Goal: Participate in discussion

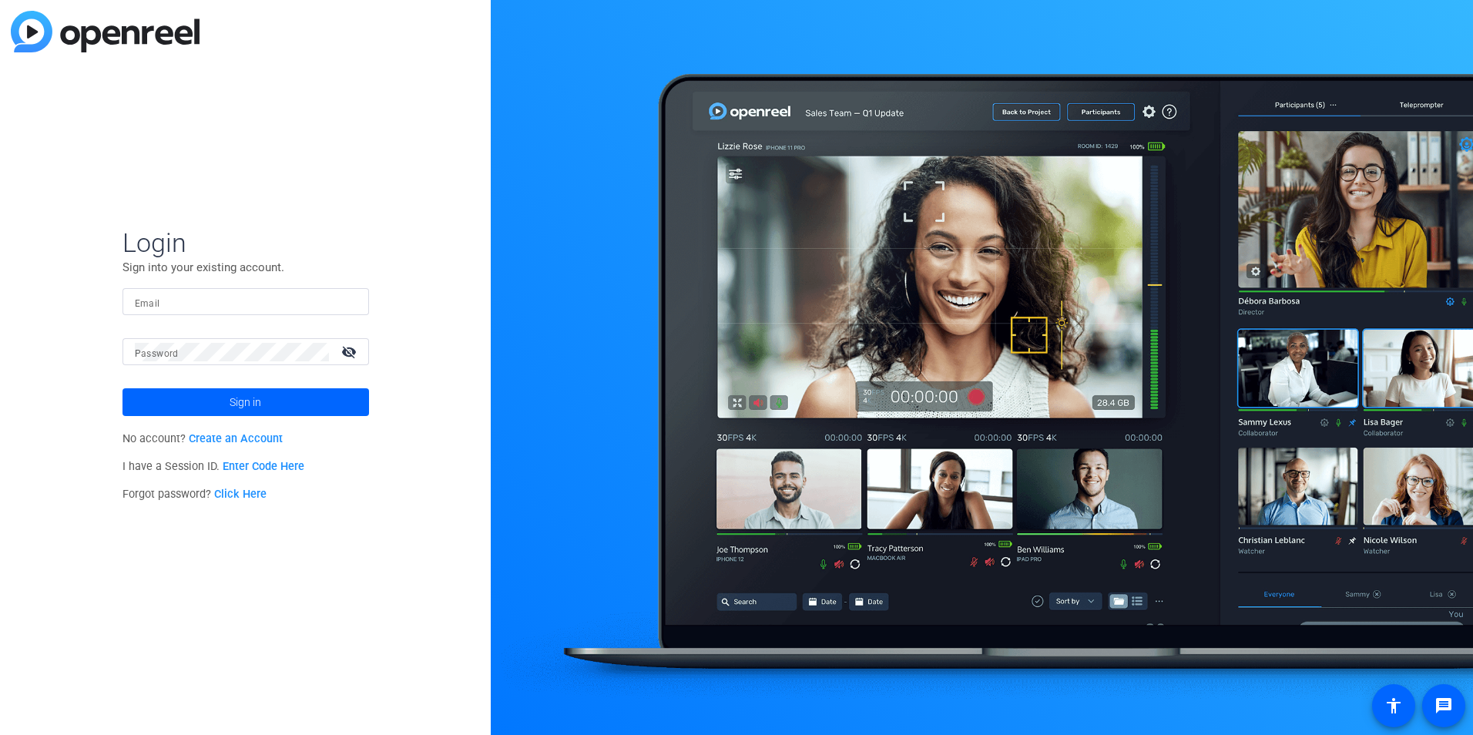
click at [245, 463] on link "Enter Code Here" at bounding box center [264, 466] width 82 height 13
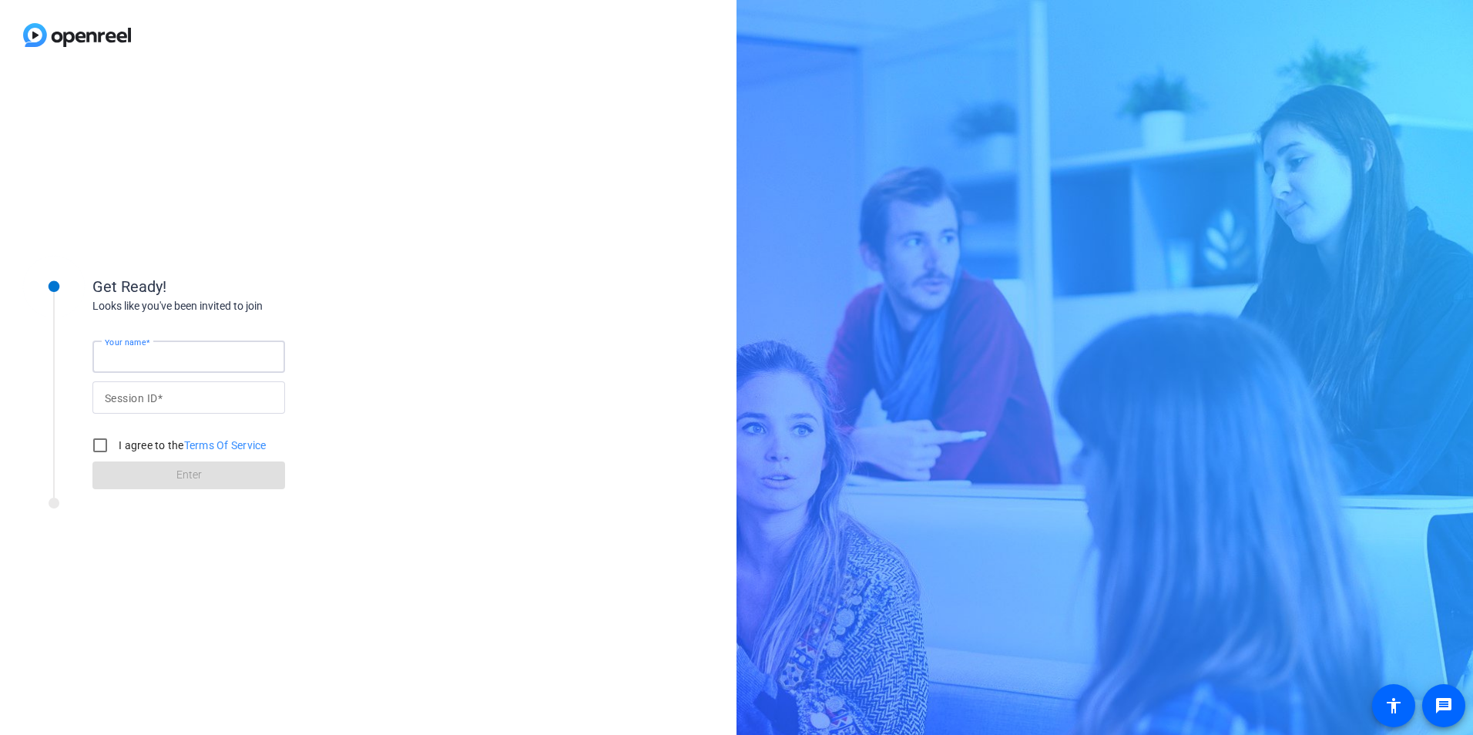
click at [217, 361] on input "Your name" at bounding box center [189, 357] width 168 height 18
type input "[PERSON_NAME]"
type input "rmU8"
click at [106, 444] on input "I agree to the Terms Of Service" at bounding box center [100, 445] width 31 height 31
checkbox input "true"
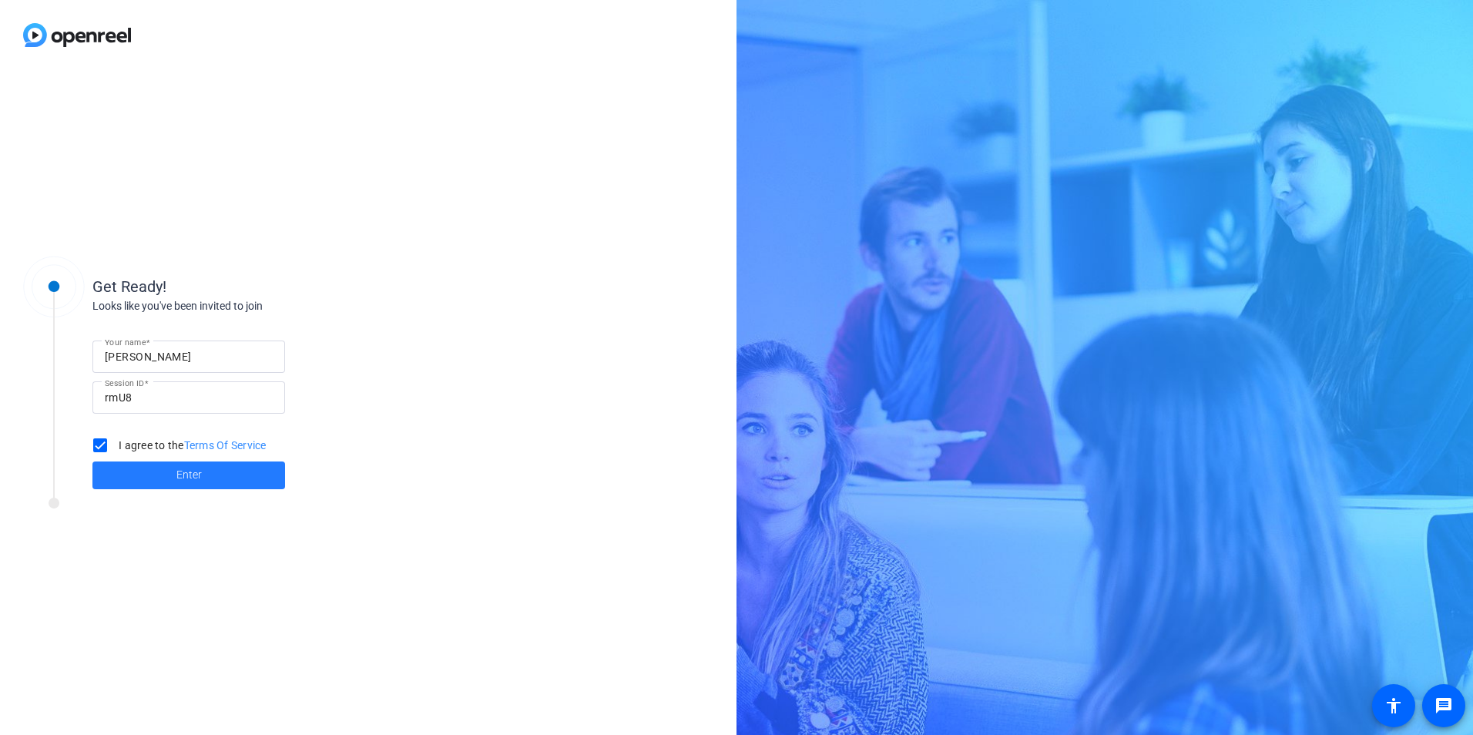
click at [173, 474] on span at bounding box center [188, 475] width 193 height 37
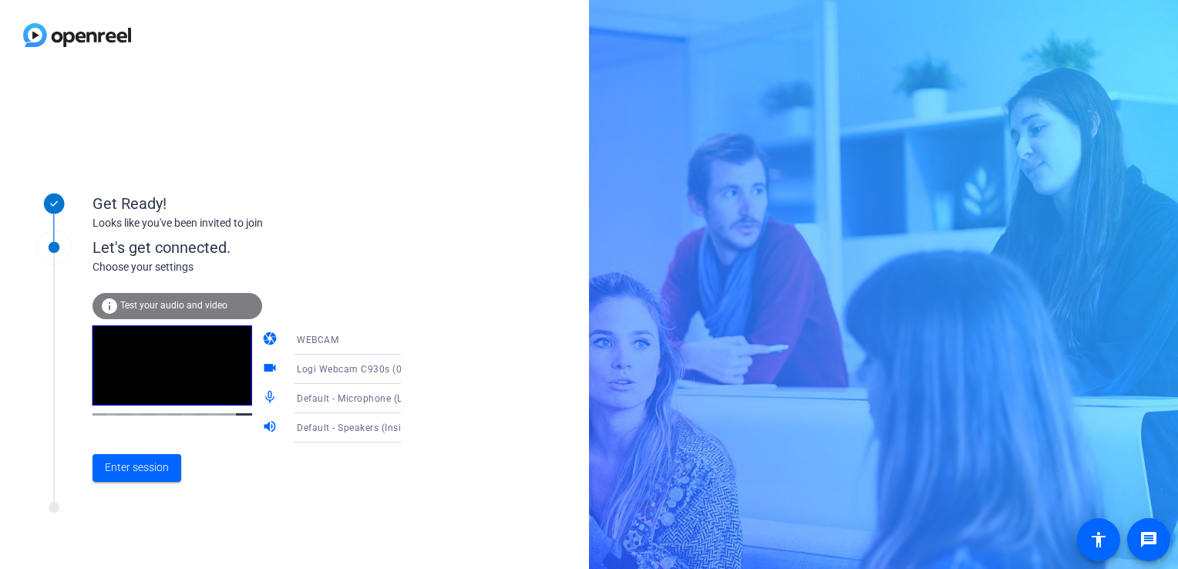
click at [407, 371] on icon at bounding box center [416, 369] width 18 height 18
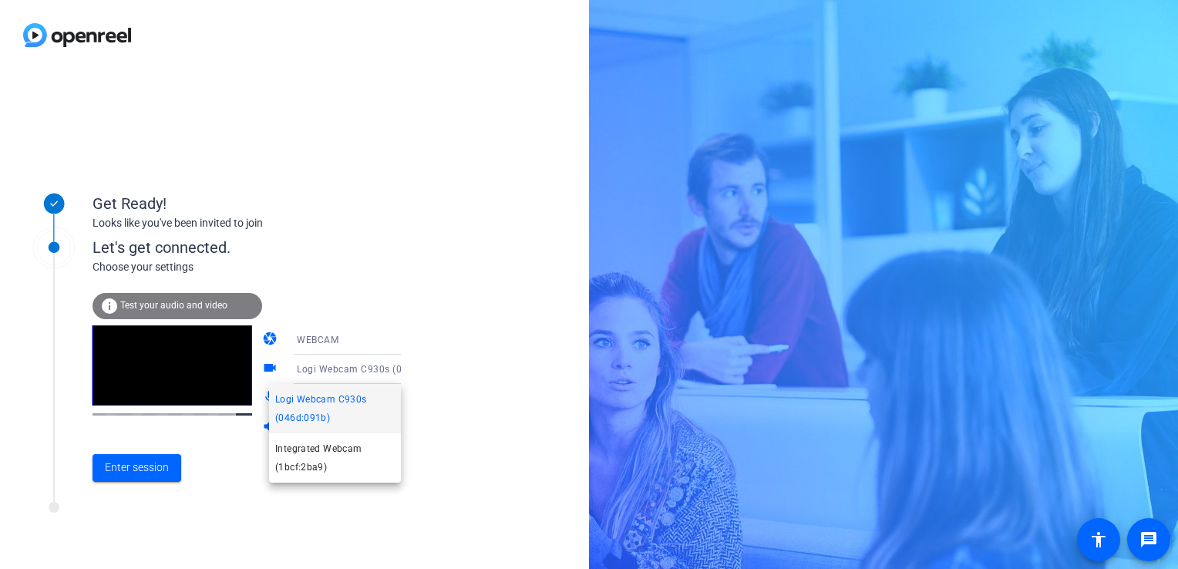
click at [459, 347] on div at bounding box center [589, 284] width 1178 height 569
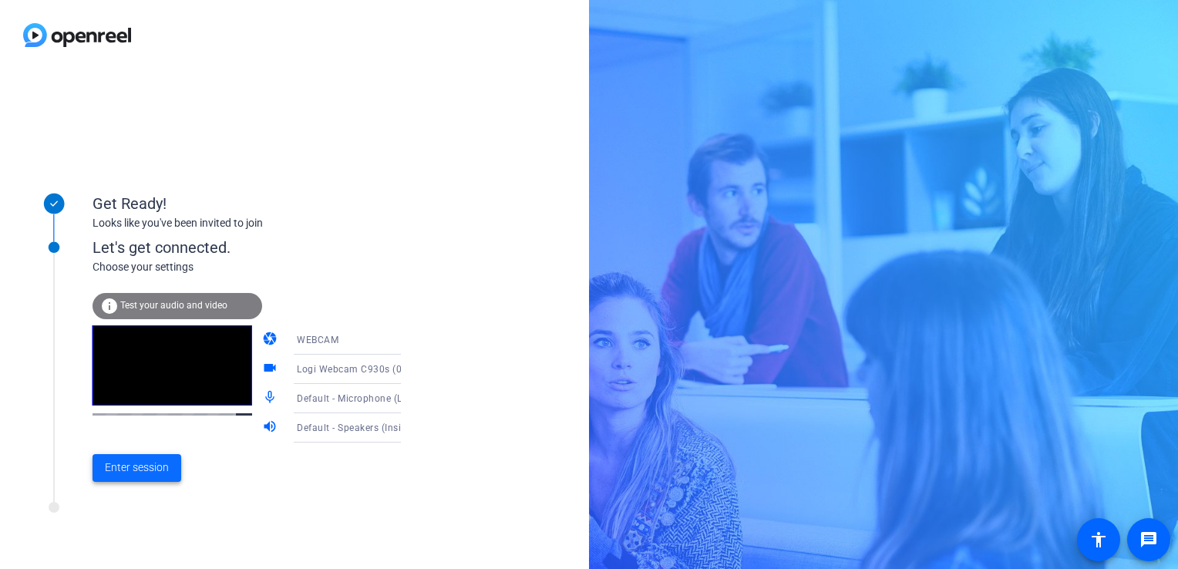
click at [133, 461] on span "Enter session" at bounding box center [137, 467] width 64 height 16
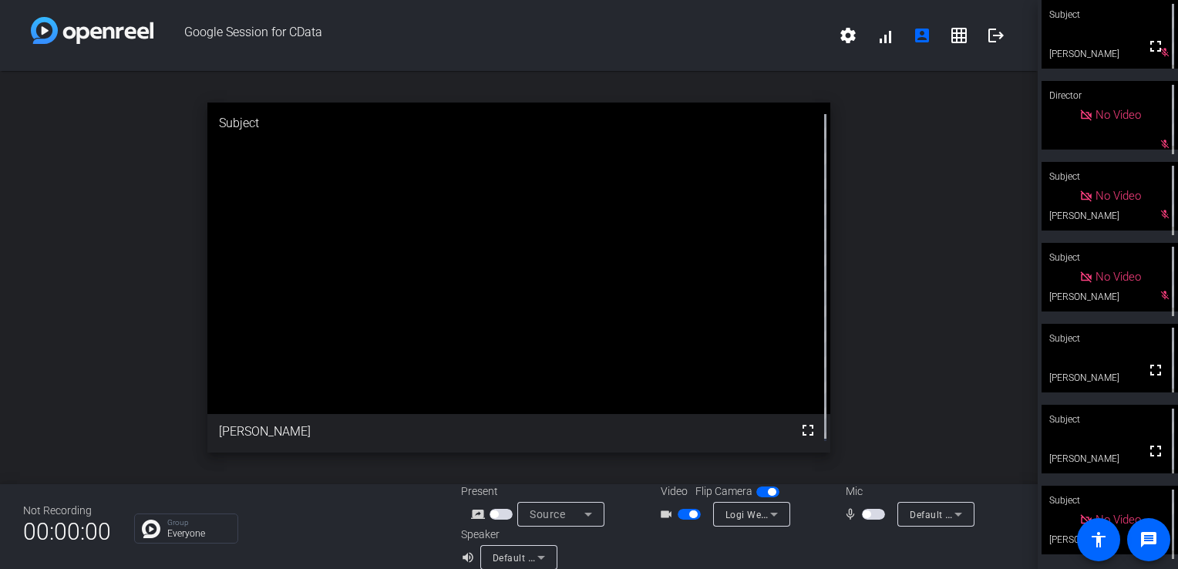
click at [775, 517] on icon at bounding box center [773, 514] width 18 height 18
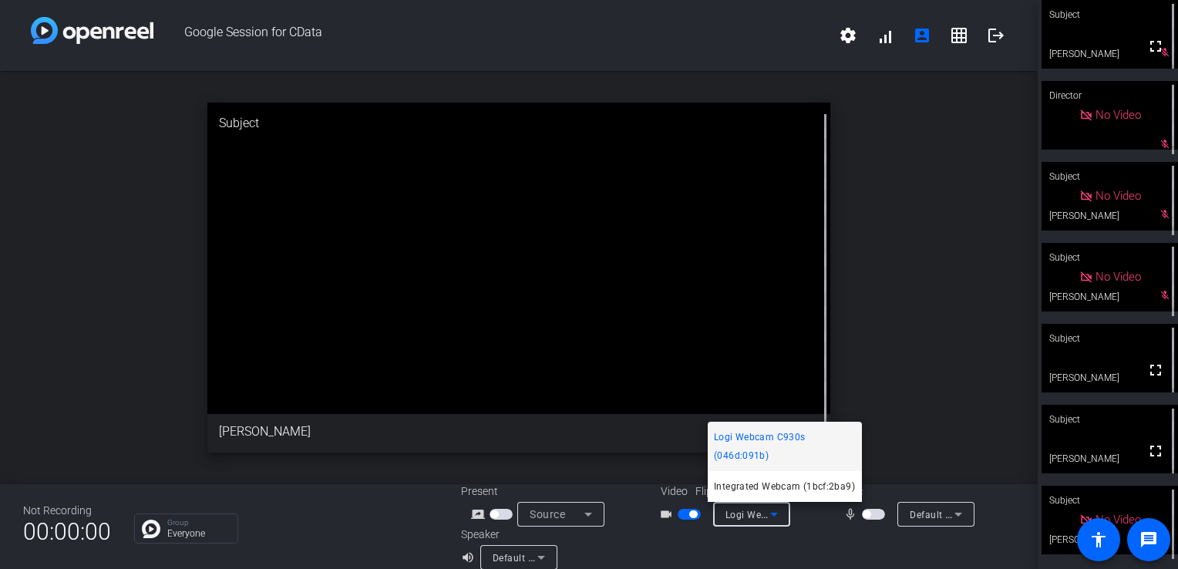
click at [681, 513] on div at bounding box center [589, 284] width 1178 height 569
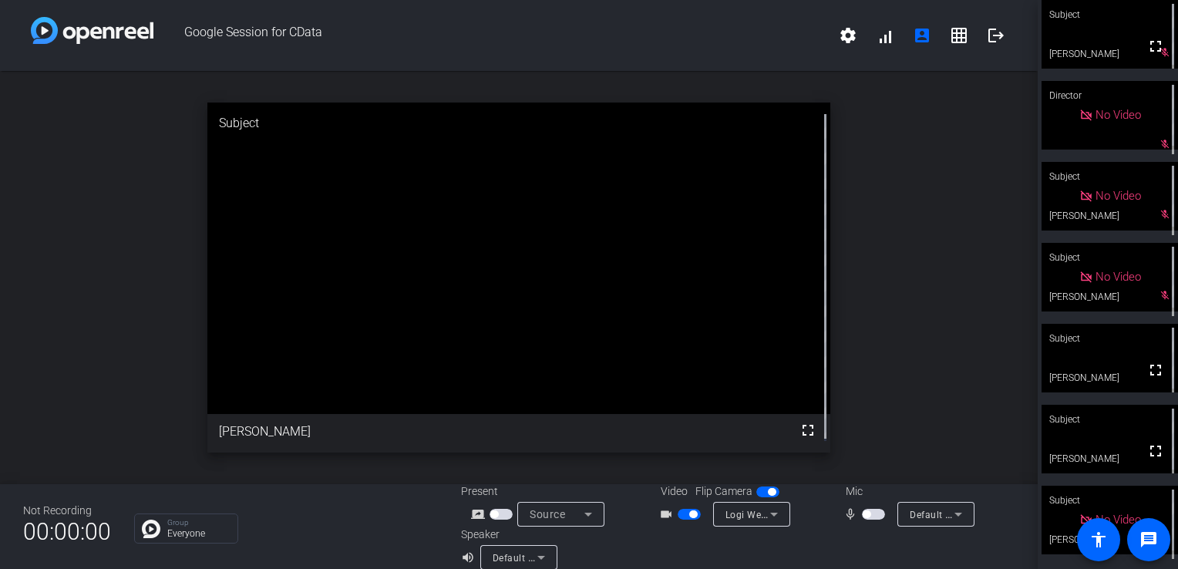
click at [681, 513] on span "button" at bounding box center [688, 514] width 23 height 11
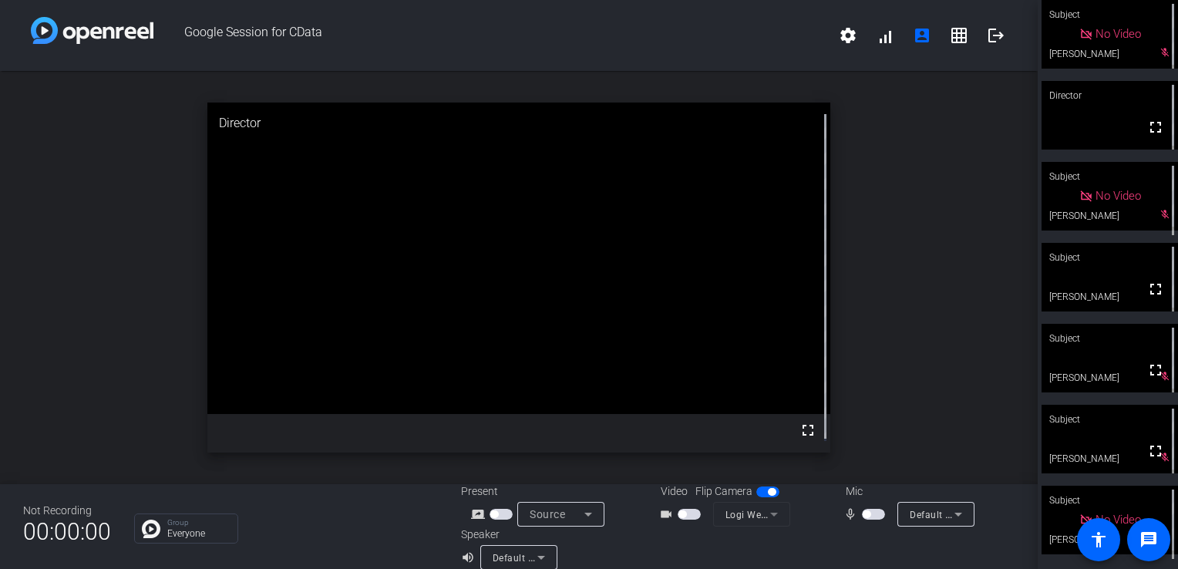
click at [865, 517] on span "button" at bounding box center [873, 514] width 23 height 11
click at [865, 516] on span "button" at bounding box center [873, 514] width 23 height 11
click at [869, 512] on span "button" at bounding box center [873, 514] width 23 height 11
click at [1146, 453] on mat-icon "fullscreen" at bounding box center [1155, 451] width 18 height 18
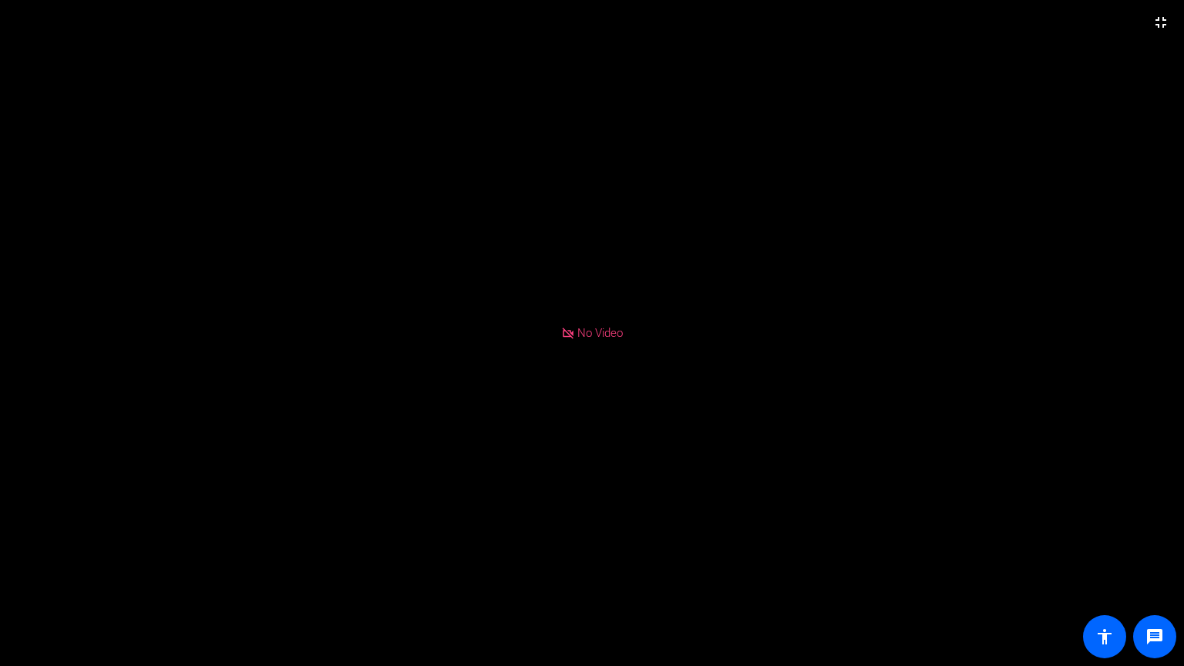
click at [1048, 254] on div "No Video" at bounding box center [592, 333] width 1184 height 666
click at [416, 190] on video at bounding box center [592, 333] width 1184 height 666
click at [514, 328] on video at bounding box center [592, 333] width 1184 height 666
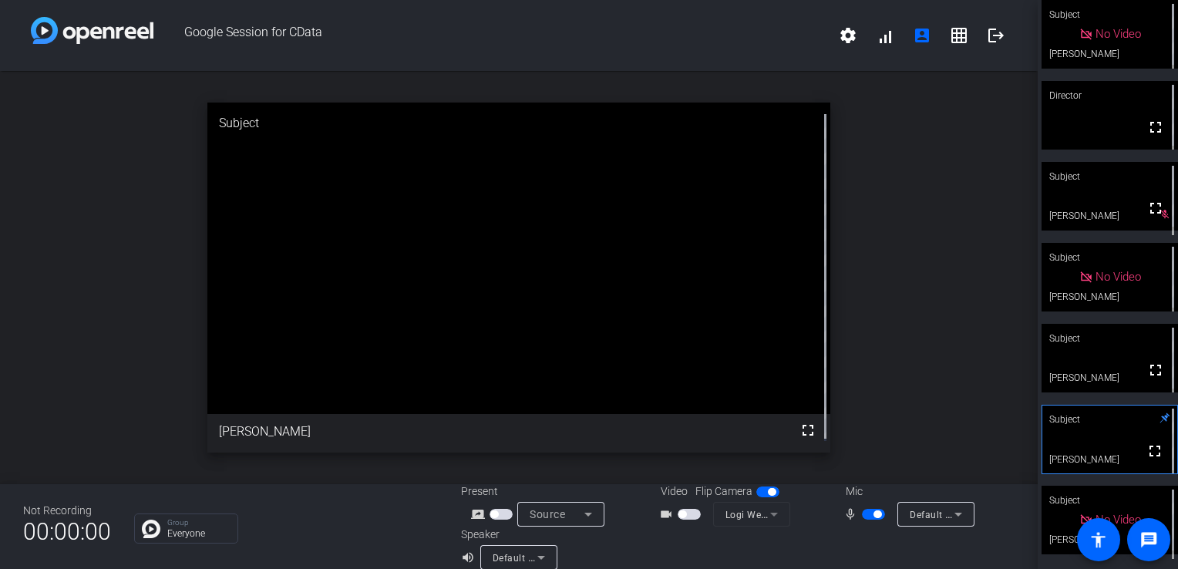
click at [873, 513] on span "button" at bounding box center [877, 514] width 8 height 8
click at [864, 515] on span "button" at bounding box center [873, 514] width 23 height 11
click at [863, 516] on span "button" at bounding box center [873, 514] width 23 height 11
drag, startPoint x: 1146, startPoint y: 368, endPoint x: 1149, endPoint y: 425, distance: 57.1
click at [1146, 368] on mat-icon "fullscreen" at bounding box center [1155, 370] width 18 height 18
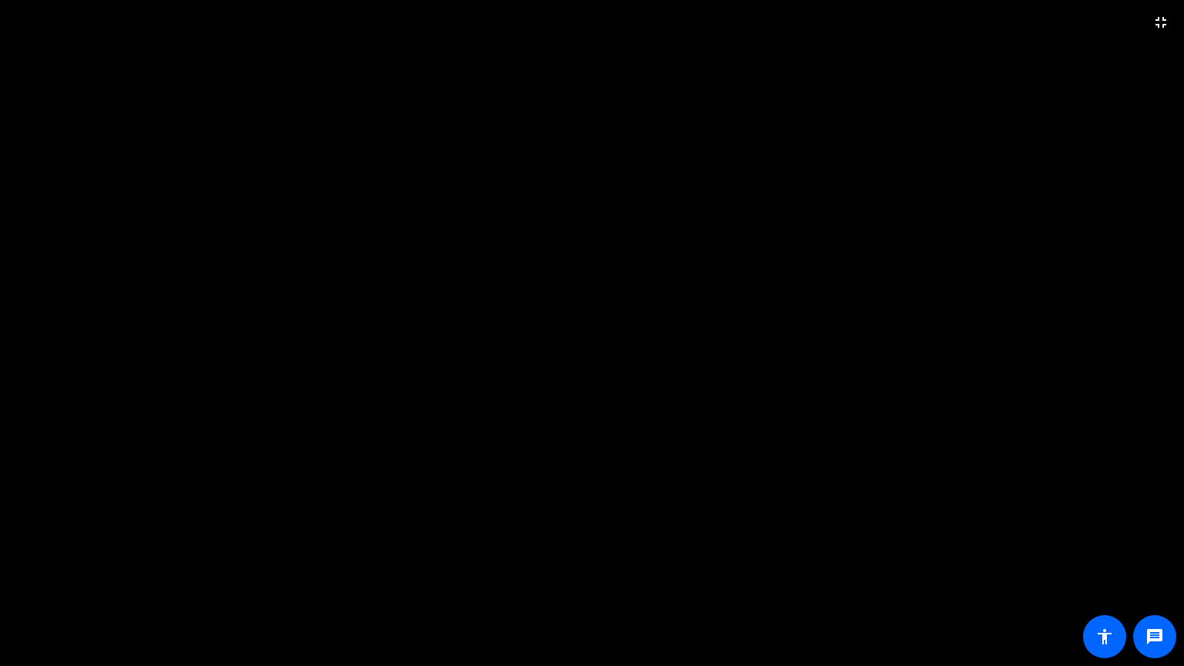
click at [1161, 645] on video at bounding box center [592, 333] width 1184 height 666
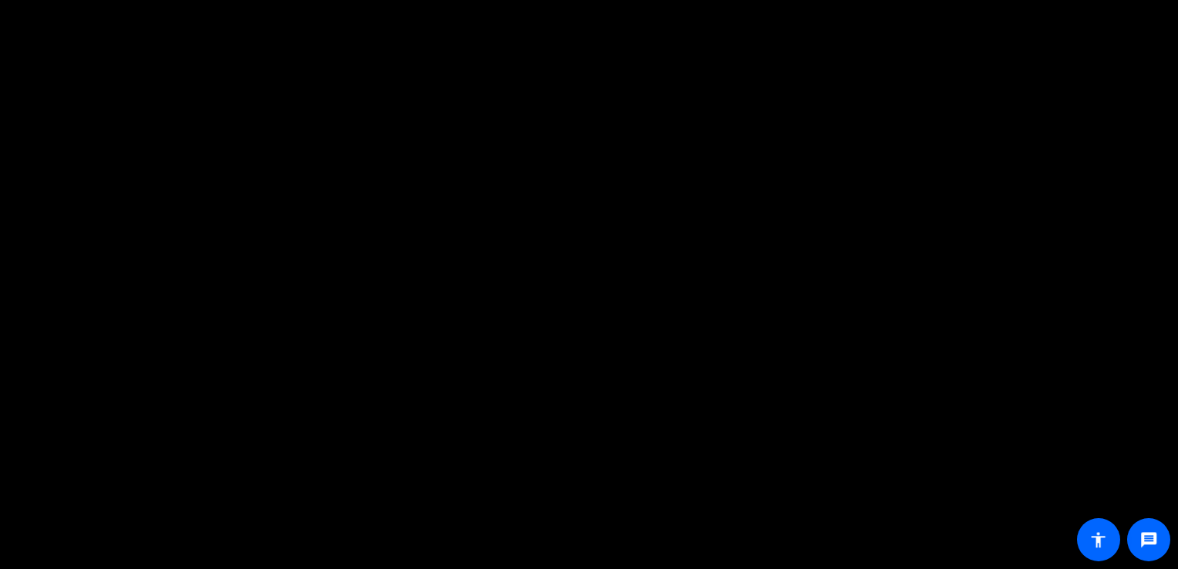
scroll to position [18, 0]
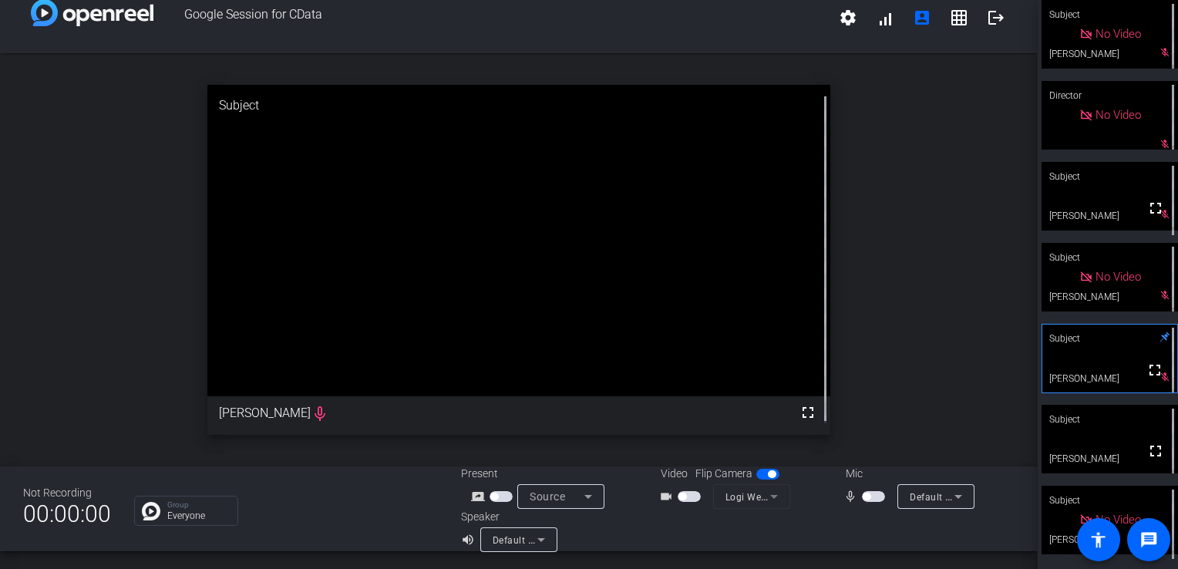
click at [881, 376] on div "open_in_new Subject fullscreen [PERSON_NAME] mic_none" at bounding box center [518, 259] width 1037 height 413
click at [864, 494] on span "button" at bounding box center [873, 496] width 23 height 11
